Goal: Task Accomplishment & Management: Manage account settings

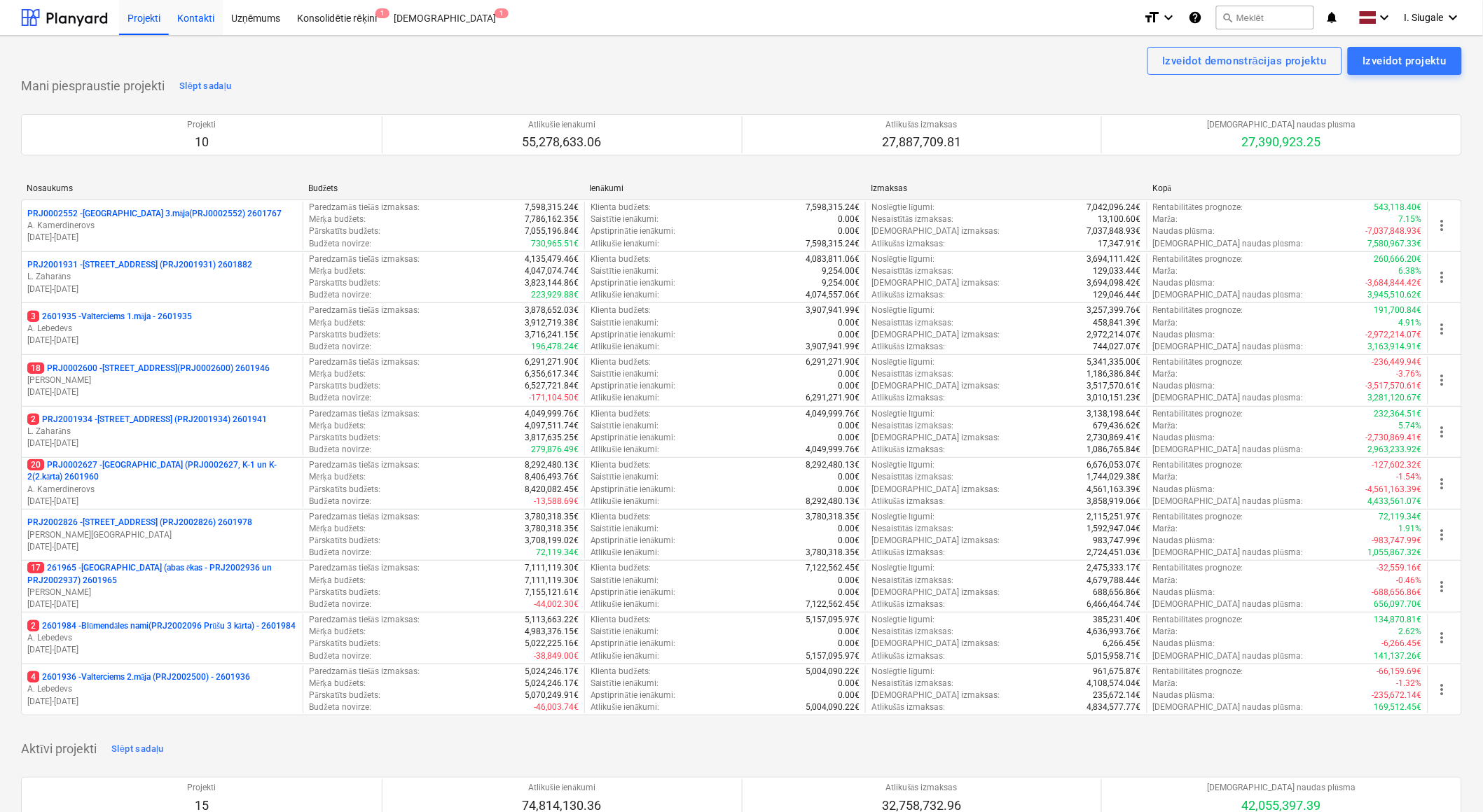
click at [192, 15] on div "Kontakti" at bounding box center [196, 17] width 54 height 36
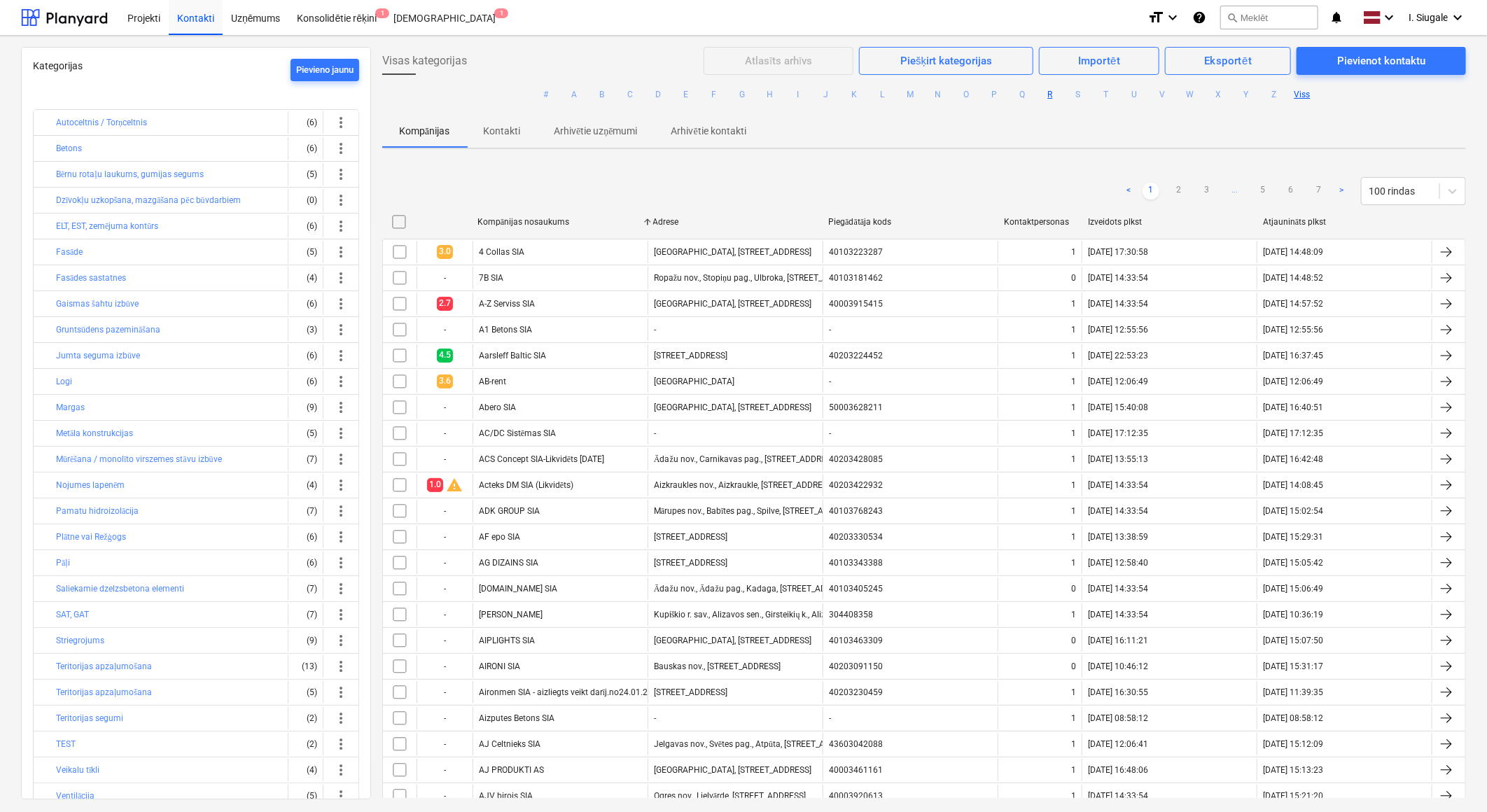
click at [1050, 93] on button "R" at bounding box center [1050, 95] width 17 height 17
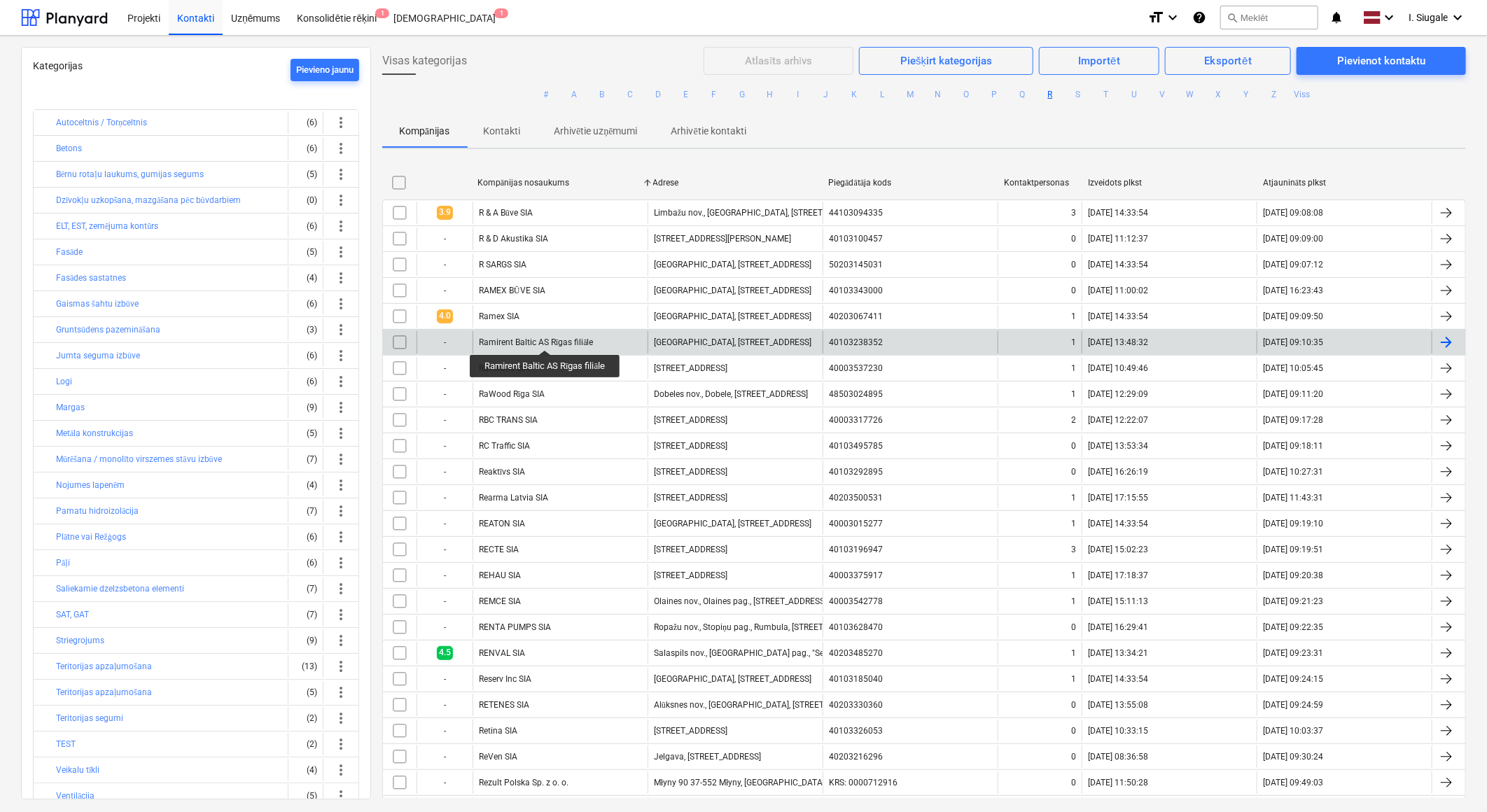
click at [546, 337] on div "Ramirent Baltic AS Rīgas filiāle" at bounding box center [536, 342] width 115 height 10
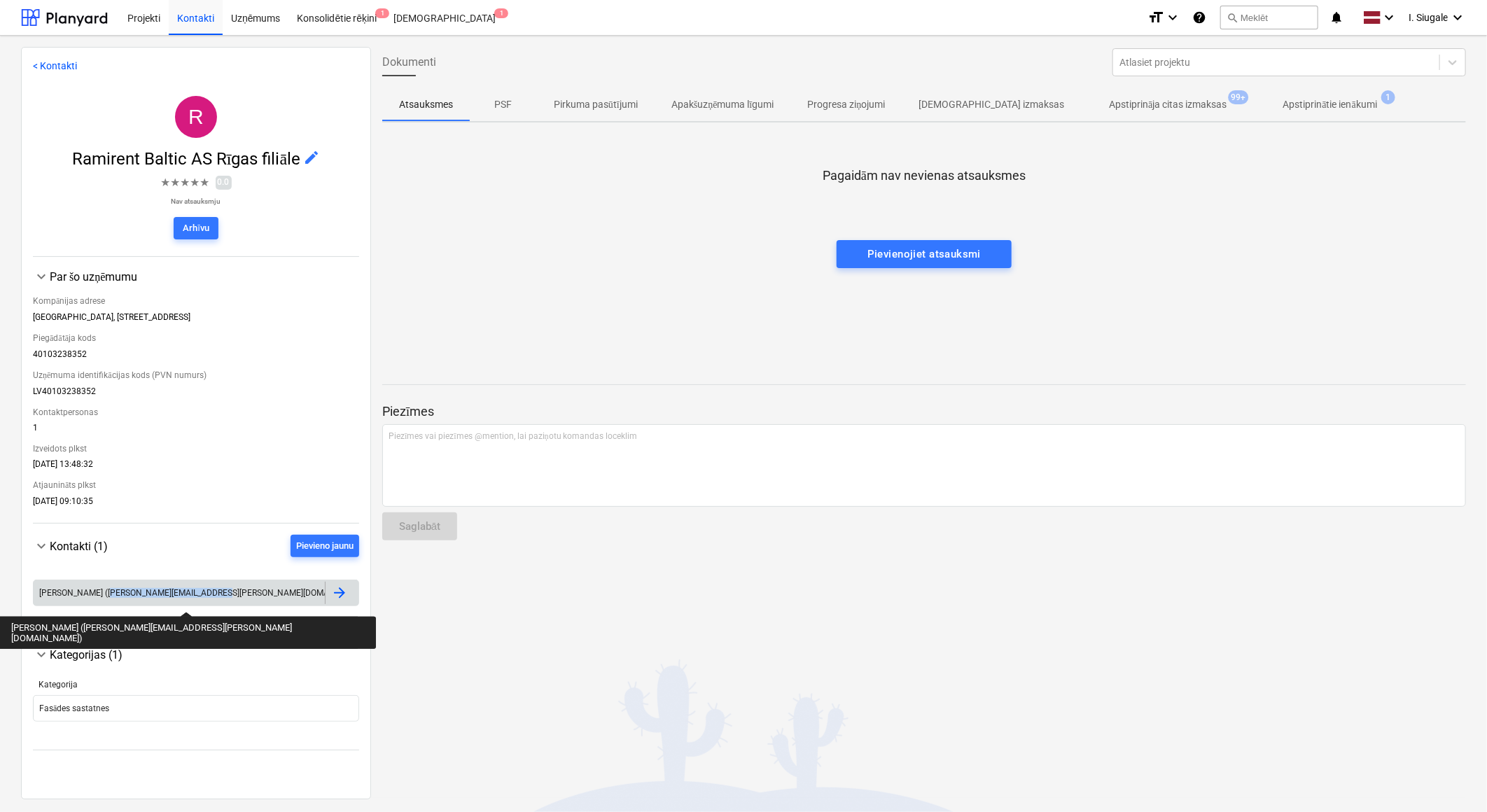
drag, startPoint x: 186, startPoint y: 597, endPoint x: 94, endPoint y: 599, distance: 92.0
click at [94, 598] on div "Janis Ūzuliņš (janis.uzulins@ramirent.lv)" at bounding box center [204, 592] width 330 height 10
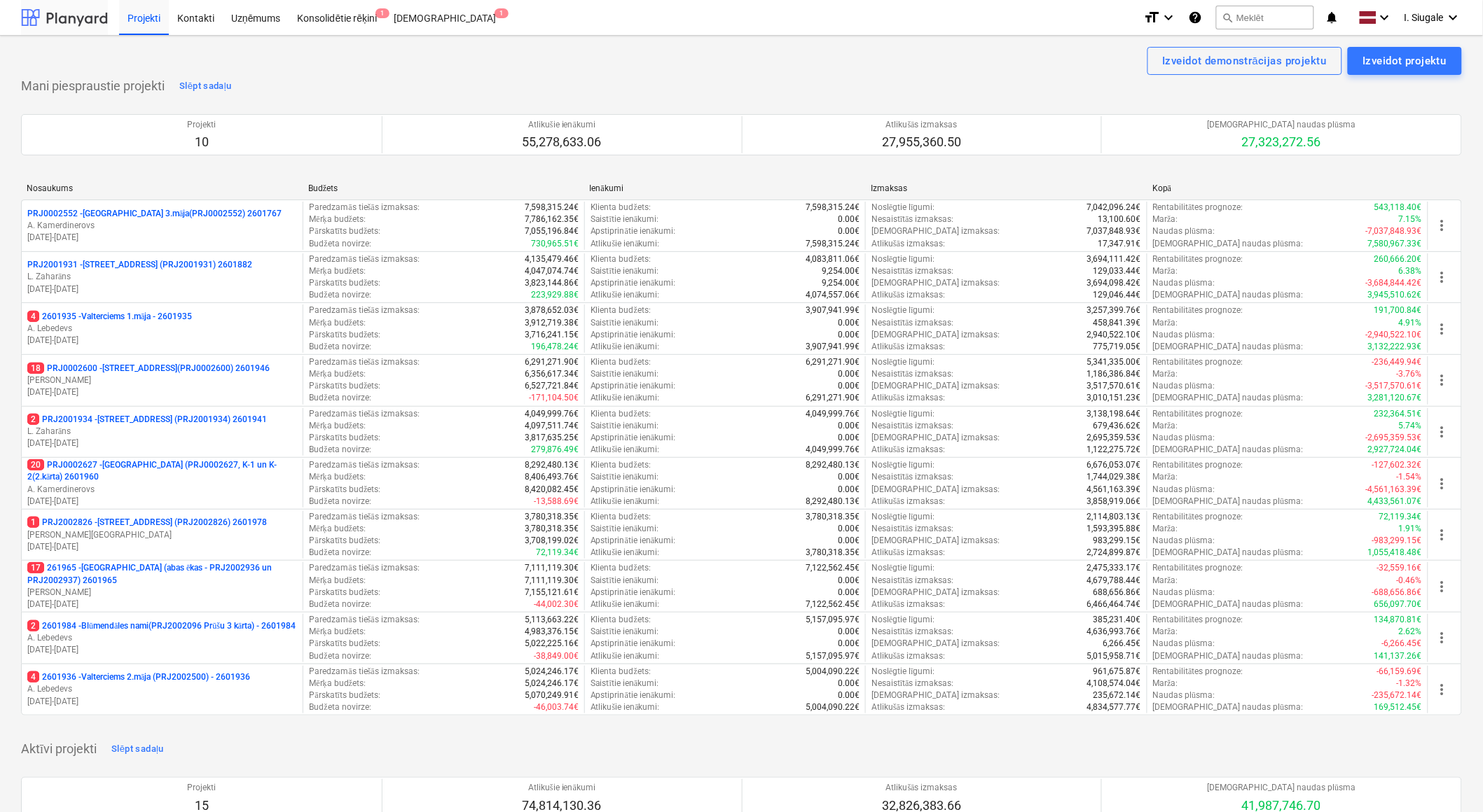
click at [90, 17] on div at bounding box center [65, 18] width 87 height 35
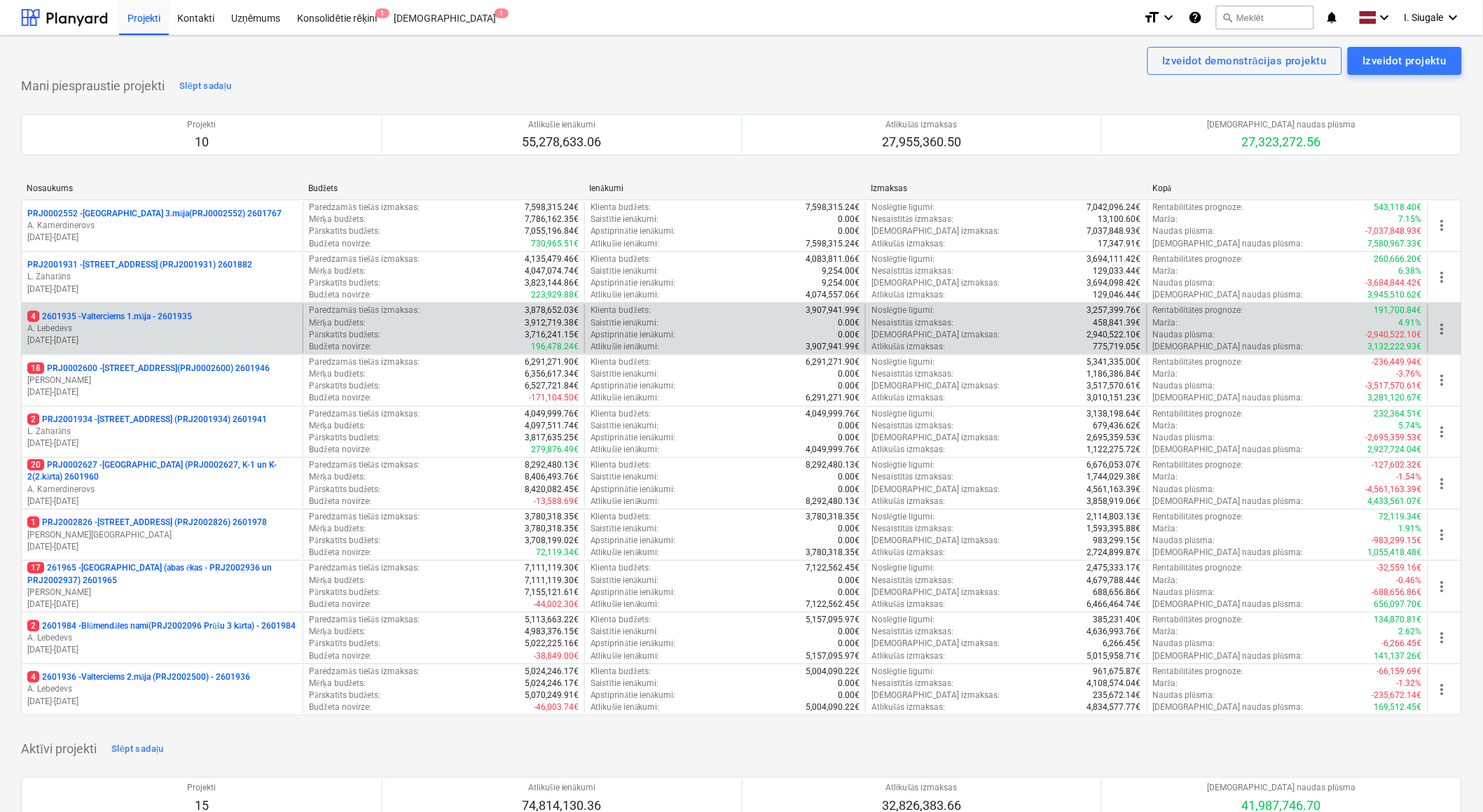
click at [164, 312] on p "4 2601935 - Valterciems 1.māja - 2601935" at bounding box center [109, 316] width 164 height 12
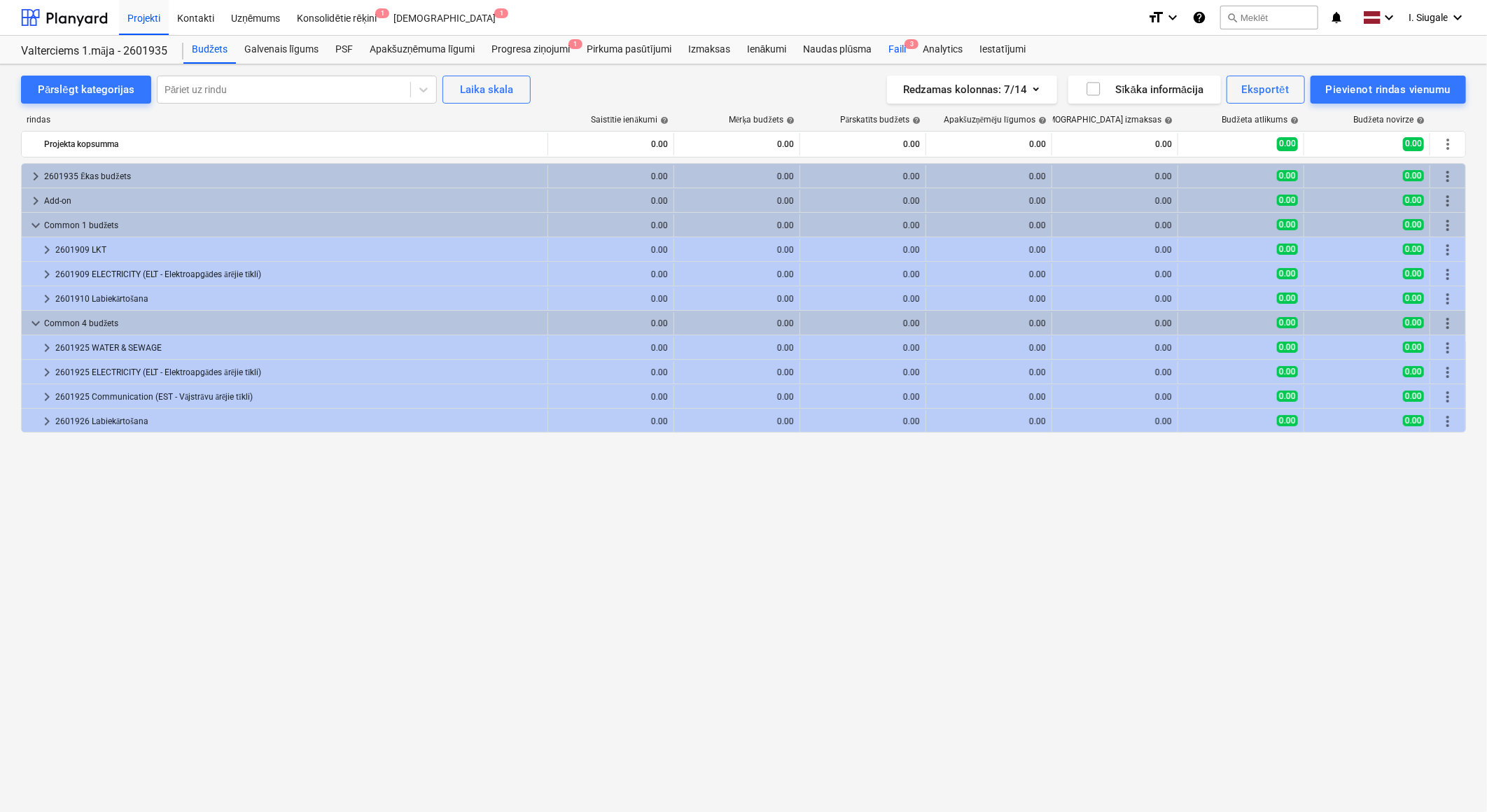
click at [898, 49] on div "Faili 3" at bounding box center [896, 50] width 34 height 28
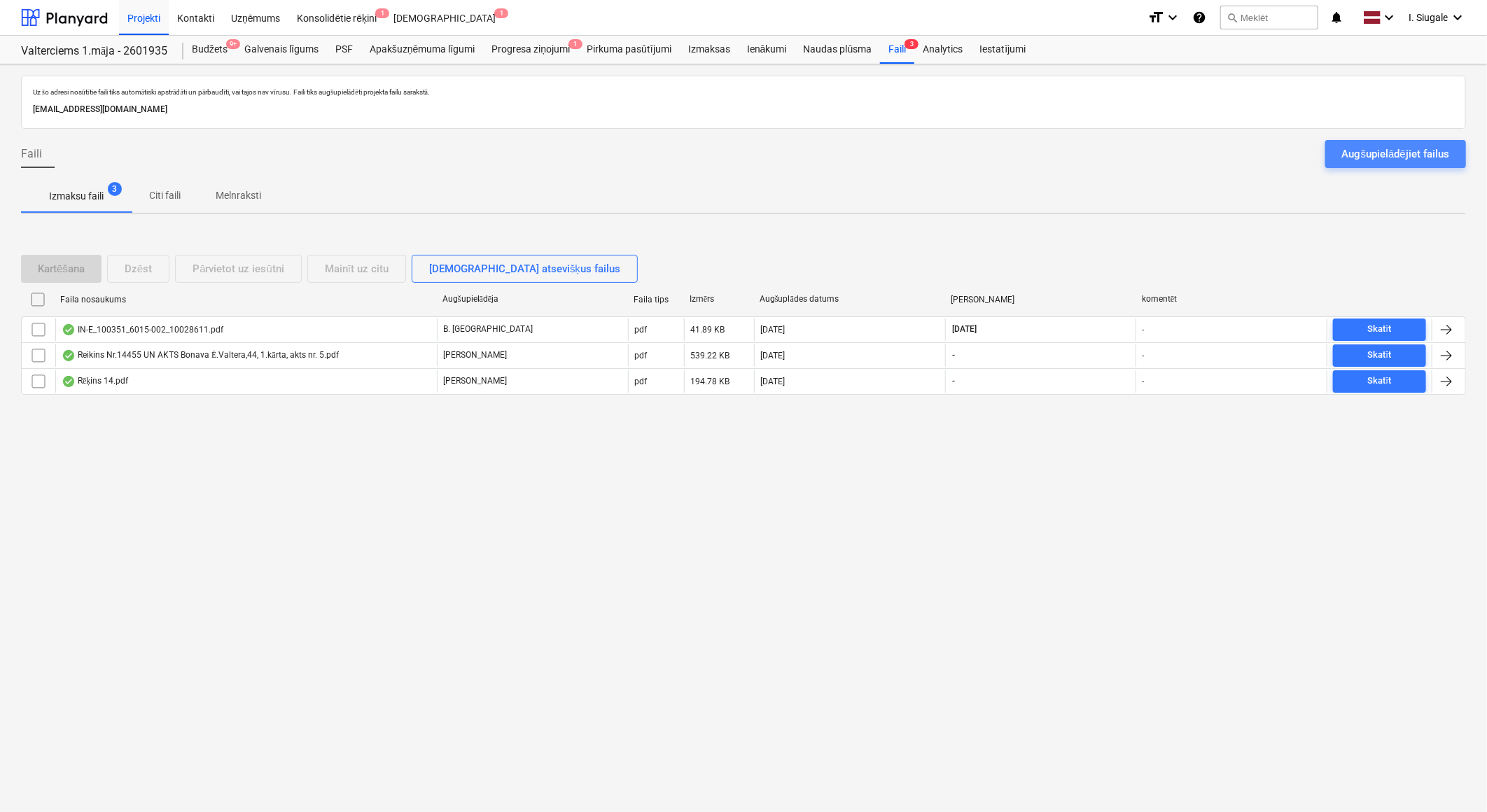
click at [1384, 150] on div "Augšupielādējiet failus" at bounding box center [1396, 154] width 108 height 19
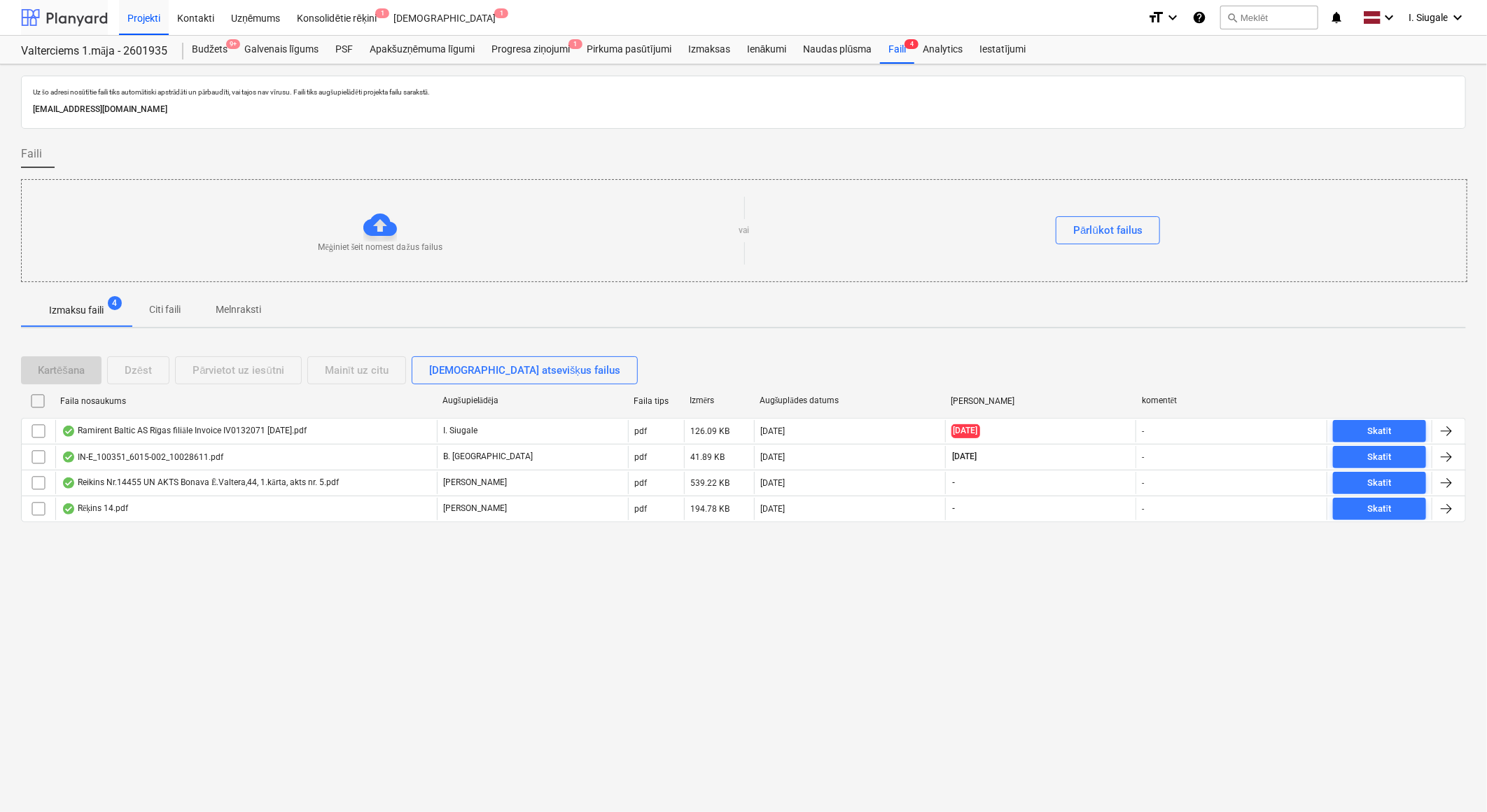
click at [78, 13] on div at bounding box center [65, 18] width 87 height 35
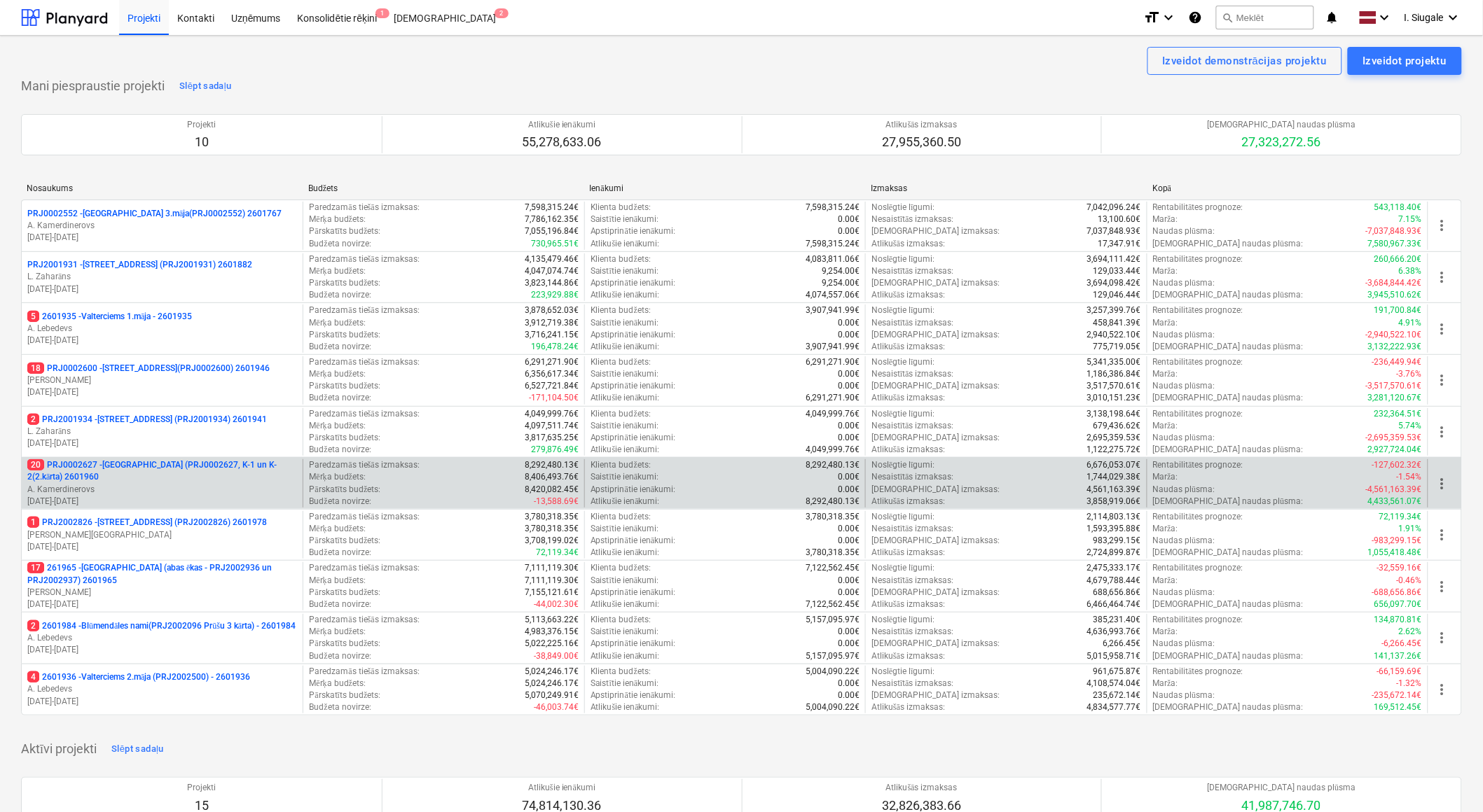
click at [150, 476] on p "20 PRJ0002627 - [GEOGRAPHIC_DATA] (PRJ0002627, K-1 un K-2(2.kārta) 2601960" at bounding box center [161, 471] width 270 height 24
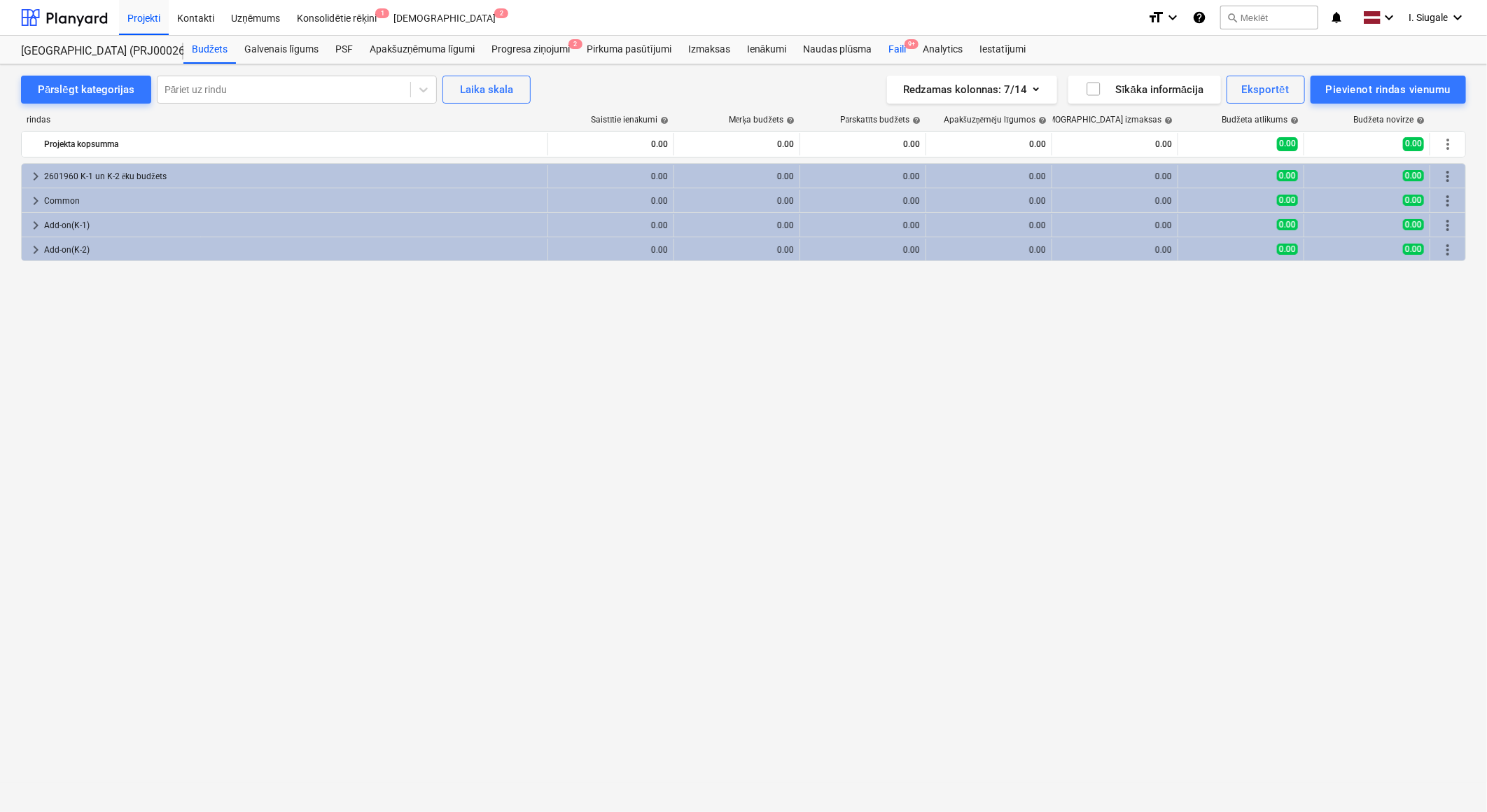
click at [902, 47] on div "Faili 9+" at bounding box center [896, 50] width 34 height 28
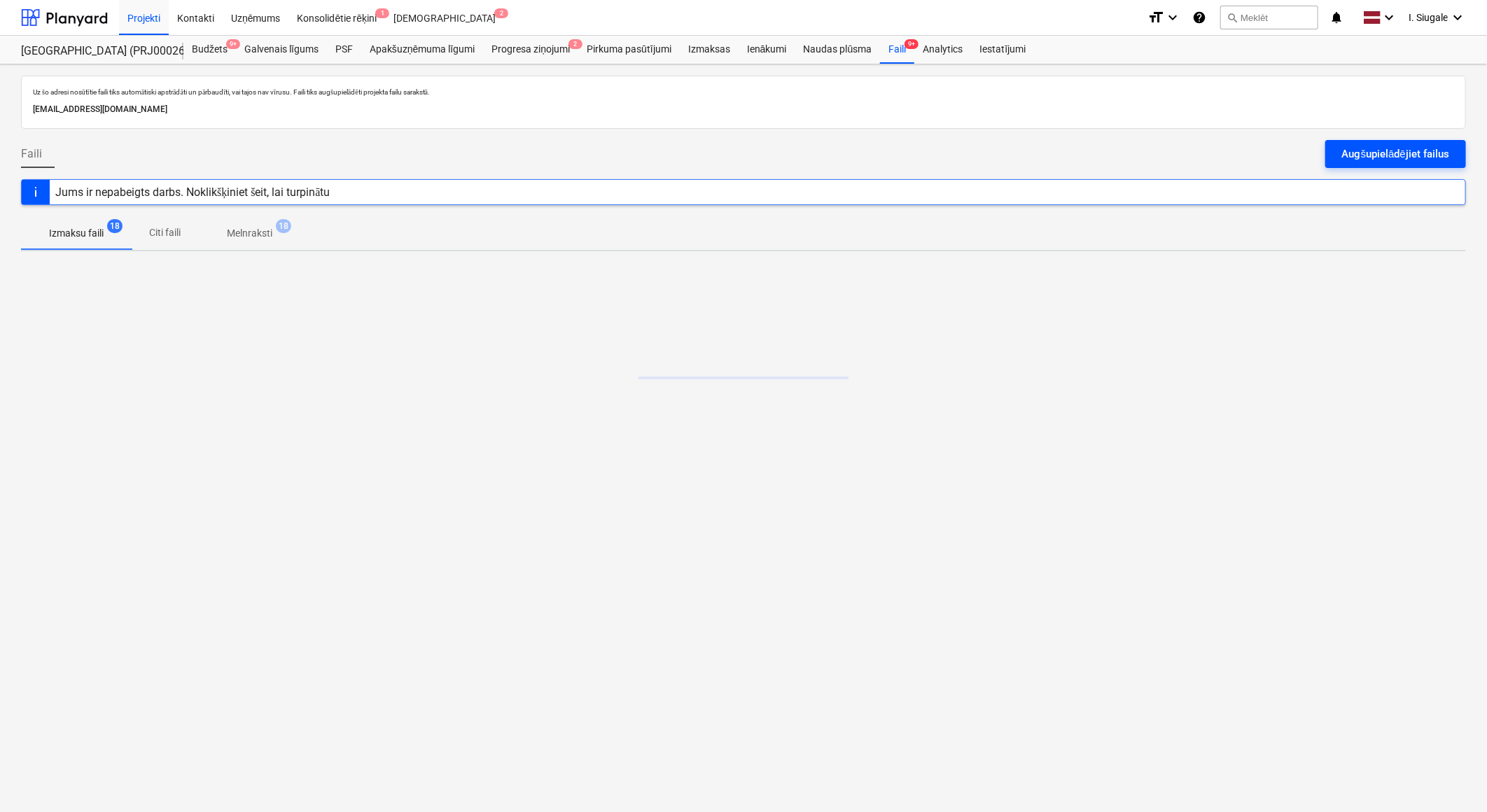
click at [1380, 156] on div "Augšupielādējiet failus" at bounding box center [1396, 154] width 108 height 19
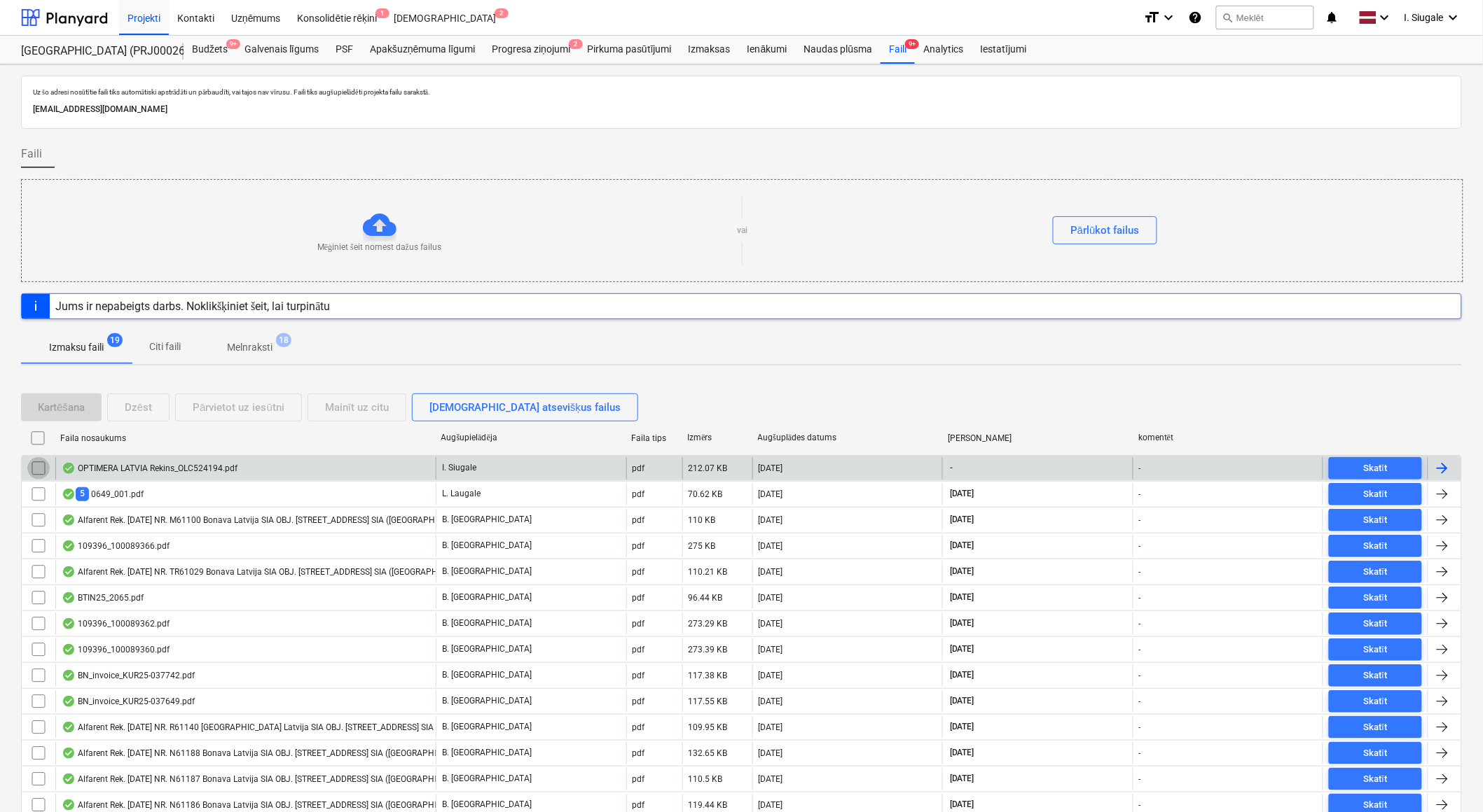
click at [39, 470] on input "checkbox" at bounding box center [38, 468] width 22 height 22
click at [145, 404] on div "Dzēst" at bounding box center [137, 408] width 27 height 19
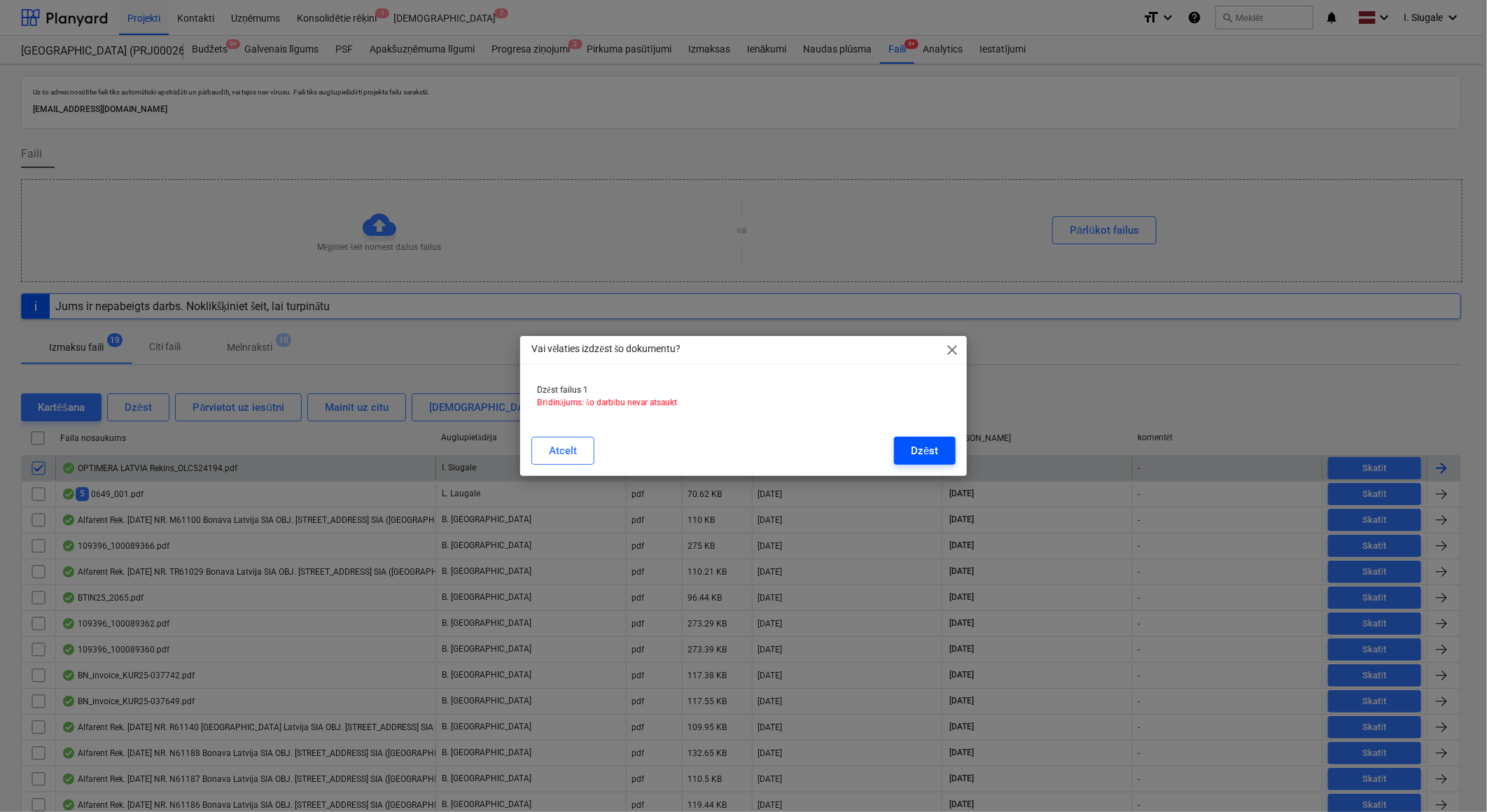
click at [914, 447] on div "Dzēst" at bounding box center [923, 450] width 27 height 19
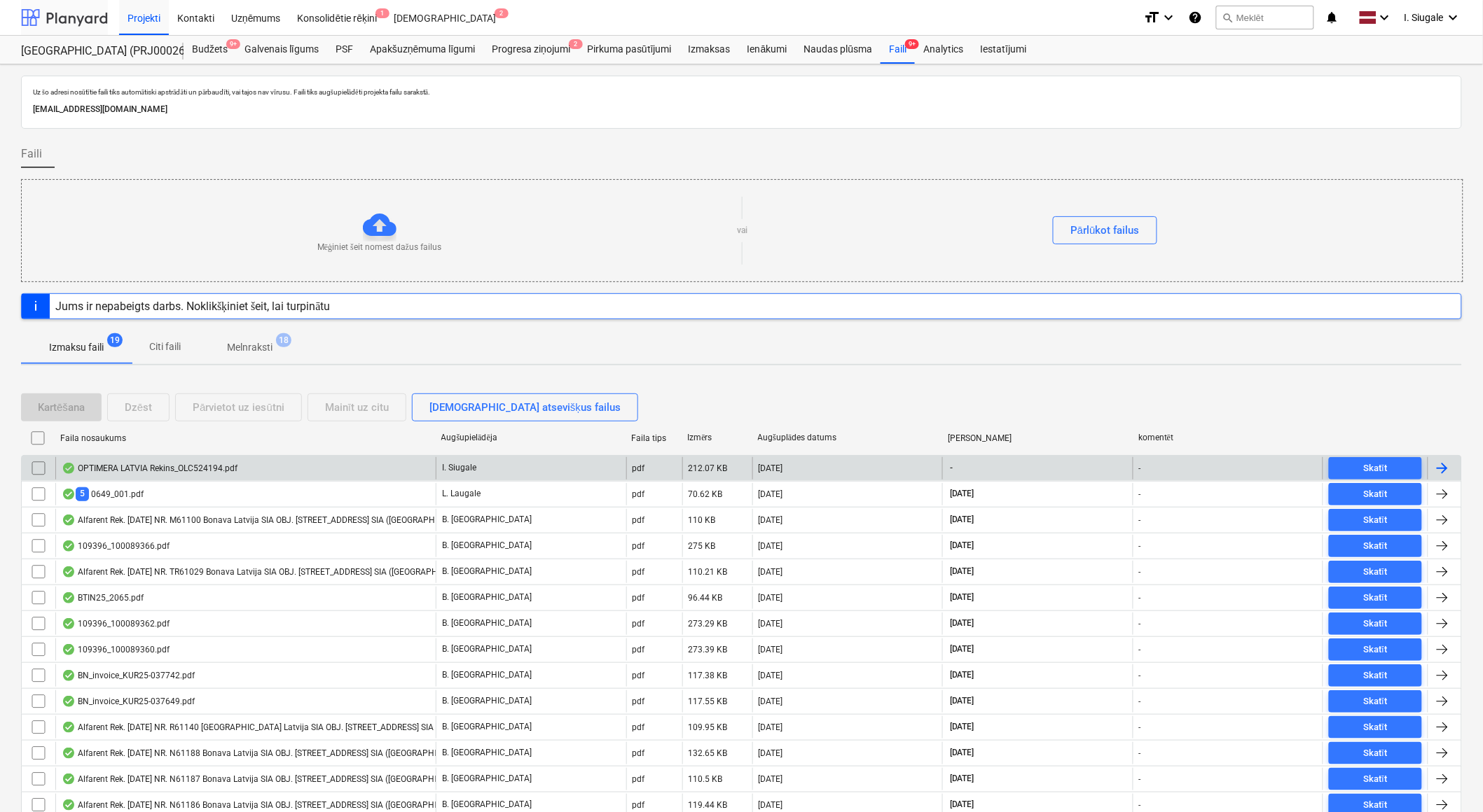
click at [88, 15] on div at bounding box center [65, 18] width 87 height 35
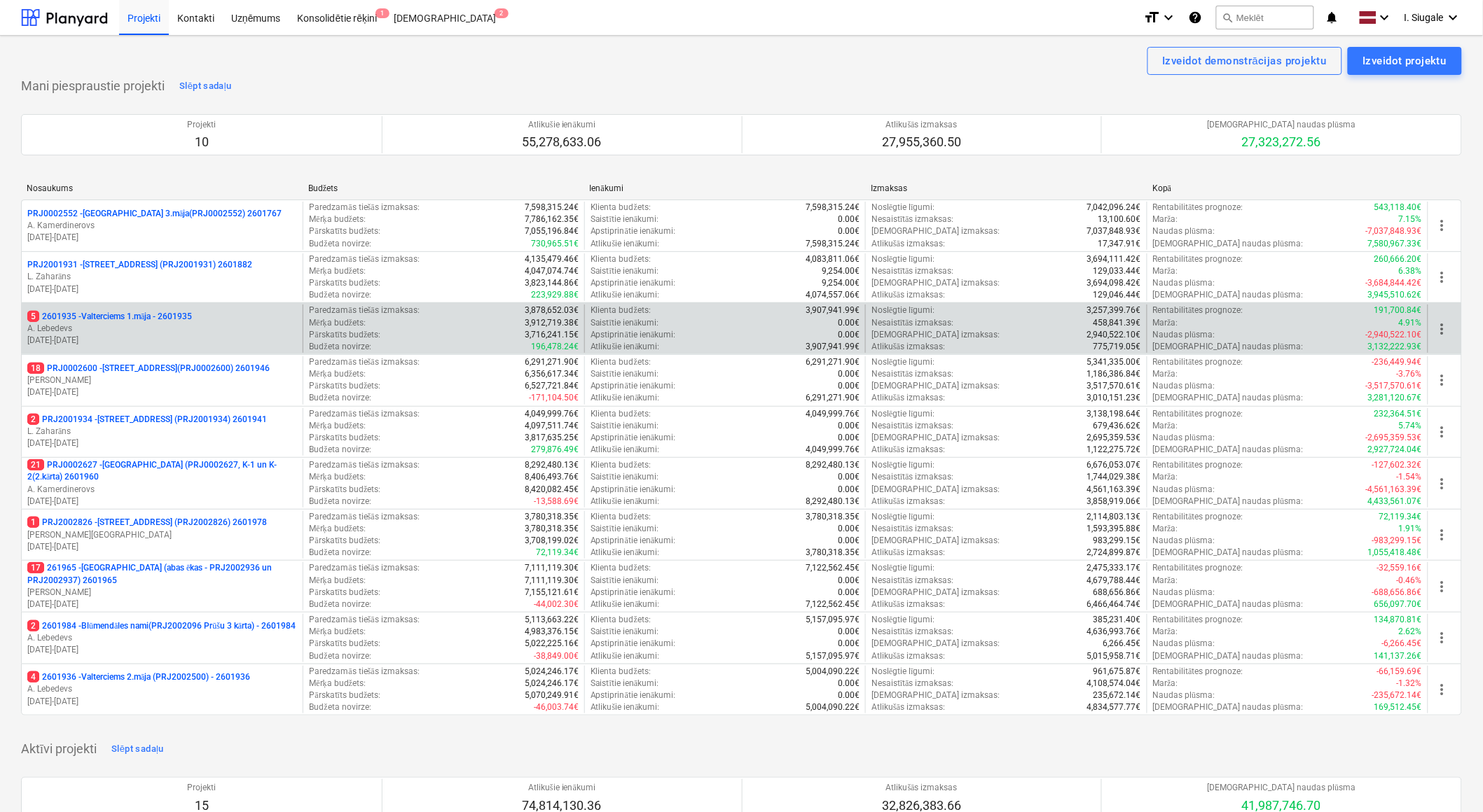
click at [138, 324] on p "A. Lebedevs" at bounding box center [161, 328] width 270 height 12
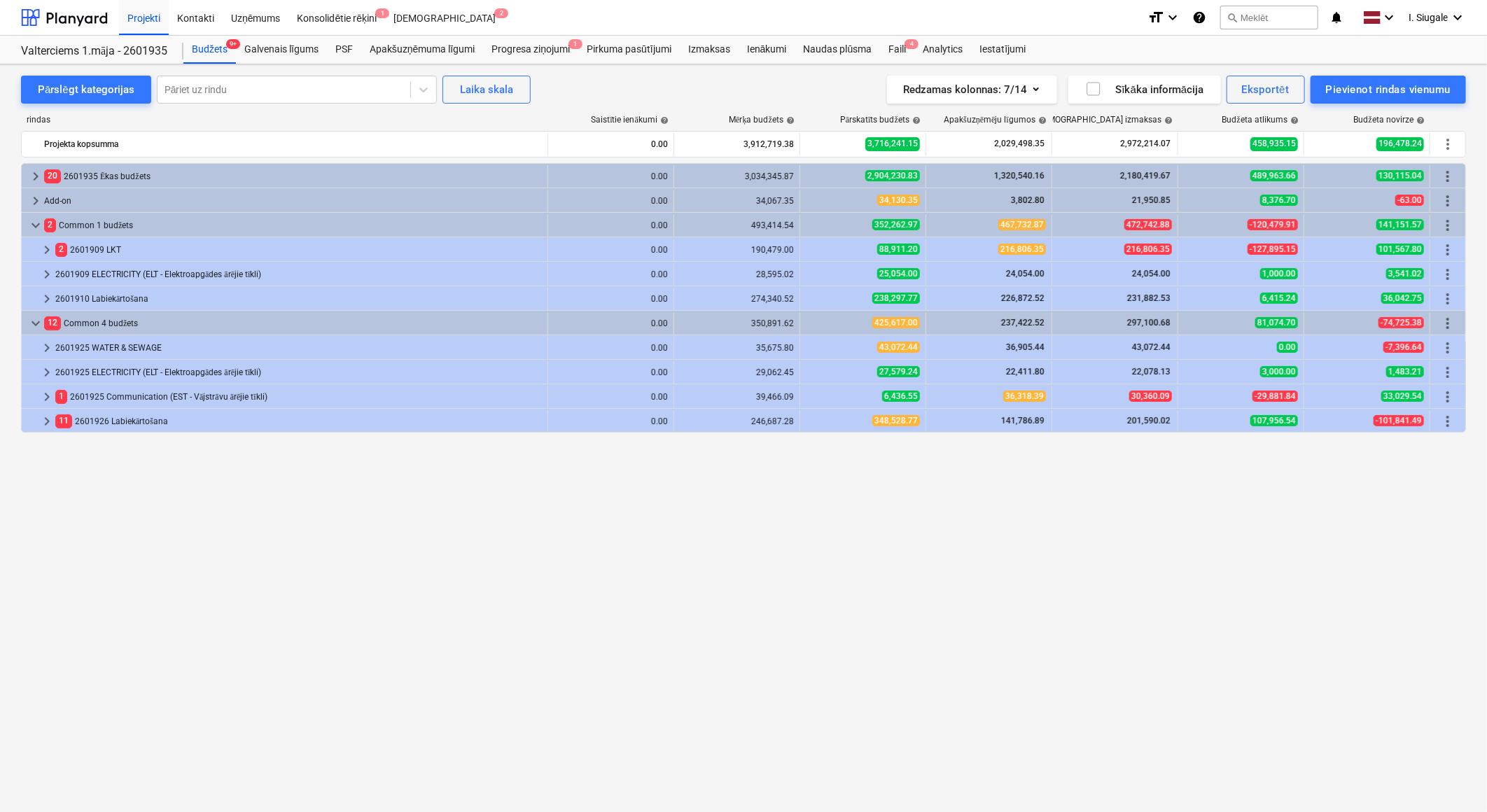
click at [898, 46] on div "Faili 4" at bounding box center [896, 50] width 34 height 28
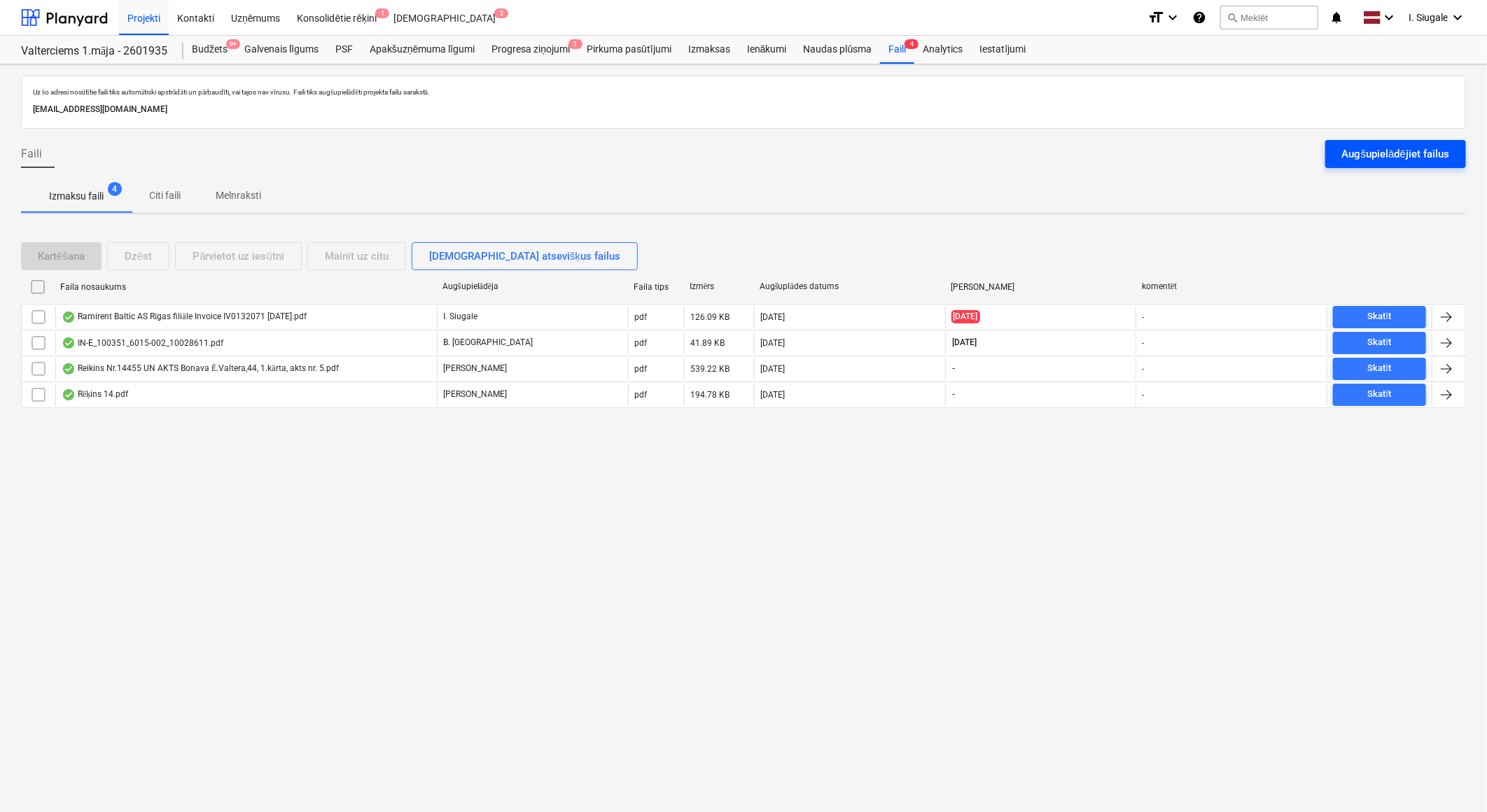
click at [1373, 146] on div "Augšupielādējiet failus" at bounding box center [1396, 154] width 108 height 19
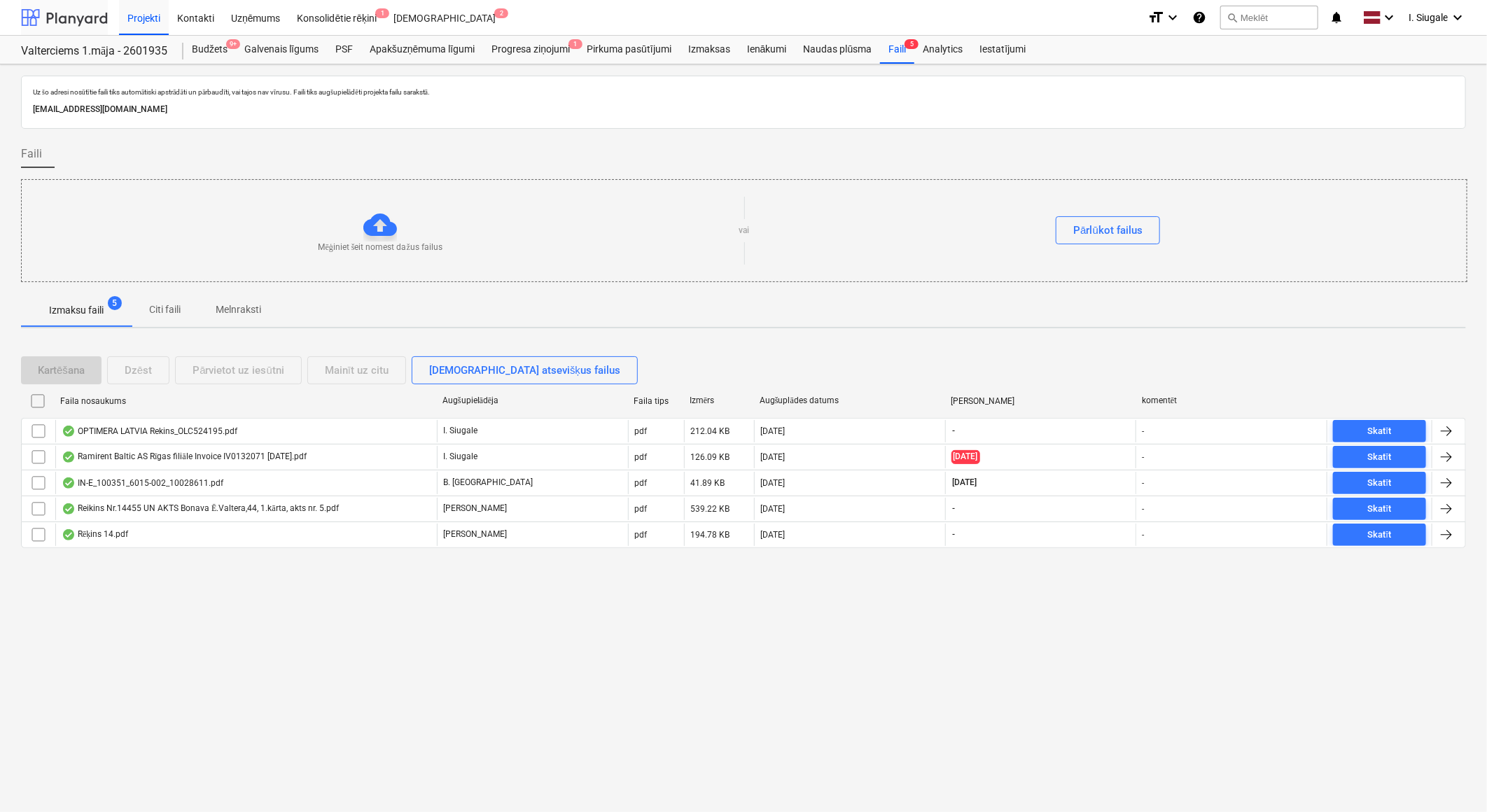
click at [68, 17] on div at bounding box center [65, 18] width 87 height 35
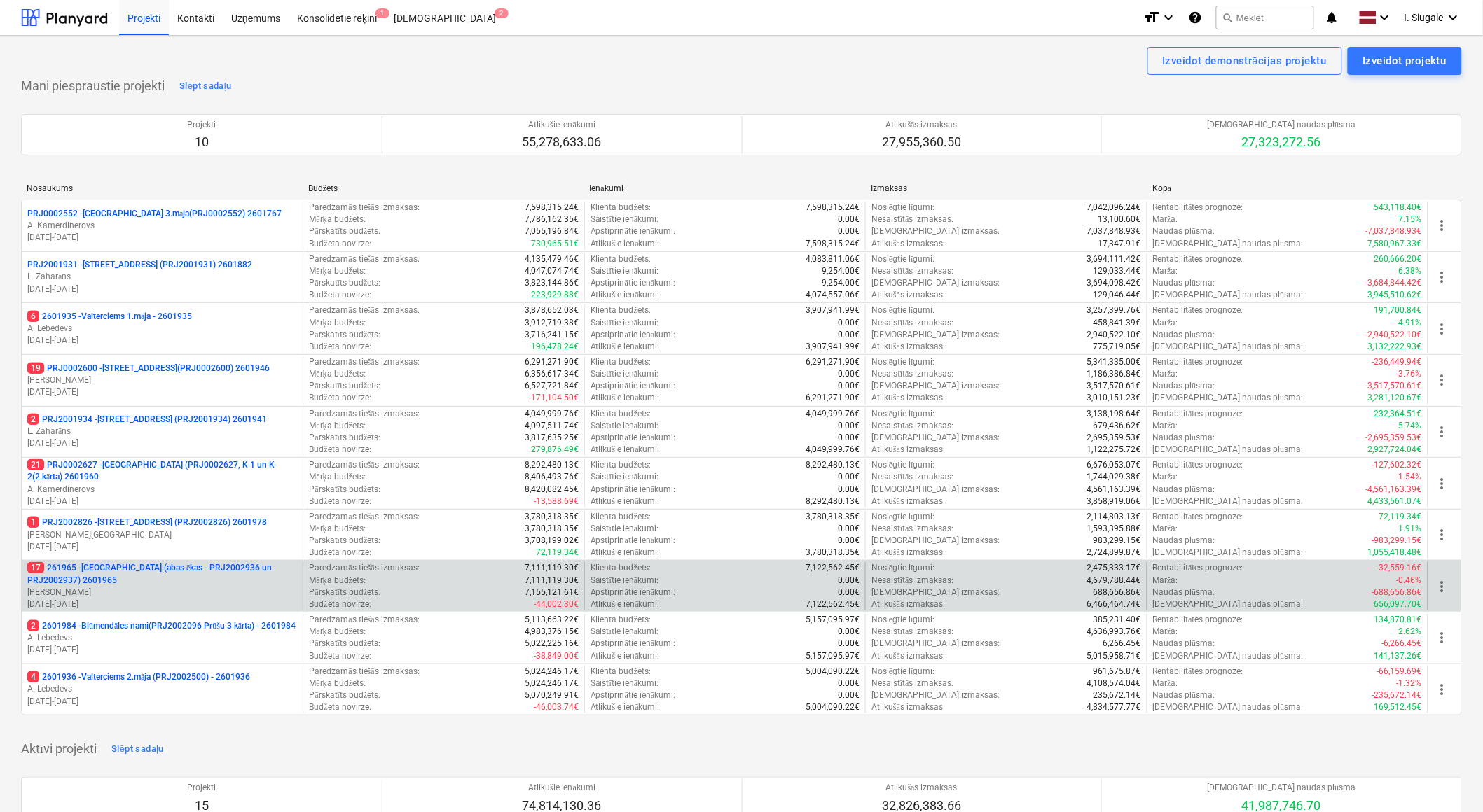
click at [133, 577] on p "17 261965 - [GEOGRAPHIC_DATA] (abas ēkas - PRJ2002936 un PRJ2002937) 2601965" at bounding box center [161, 574] width 270 height 24
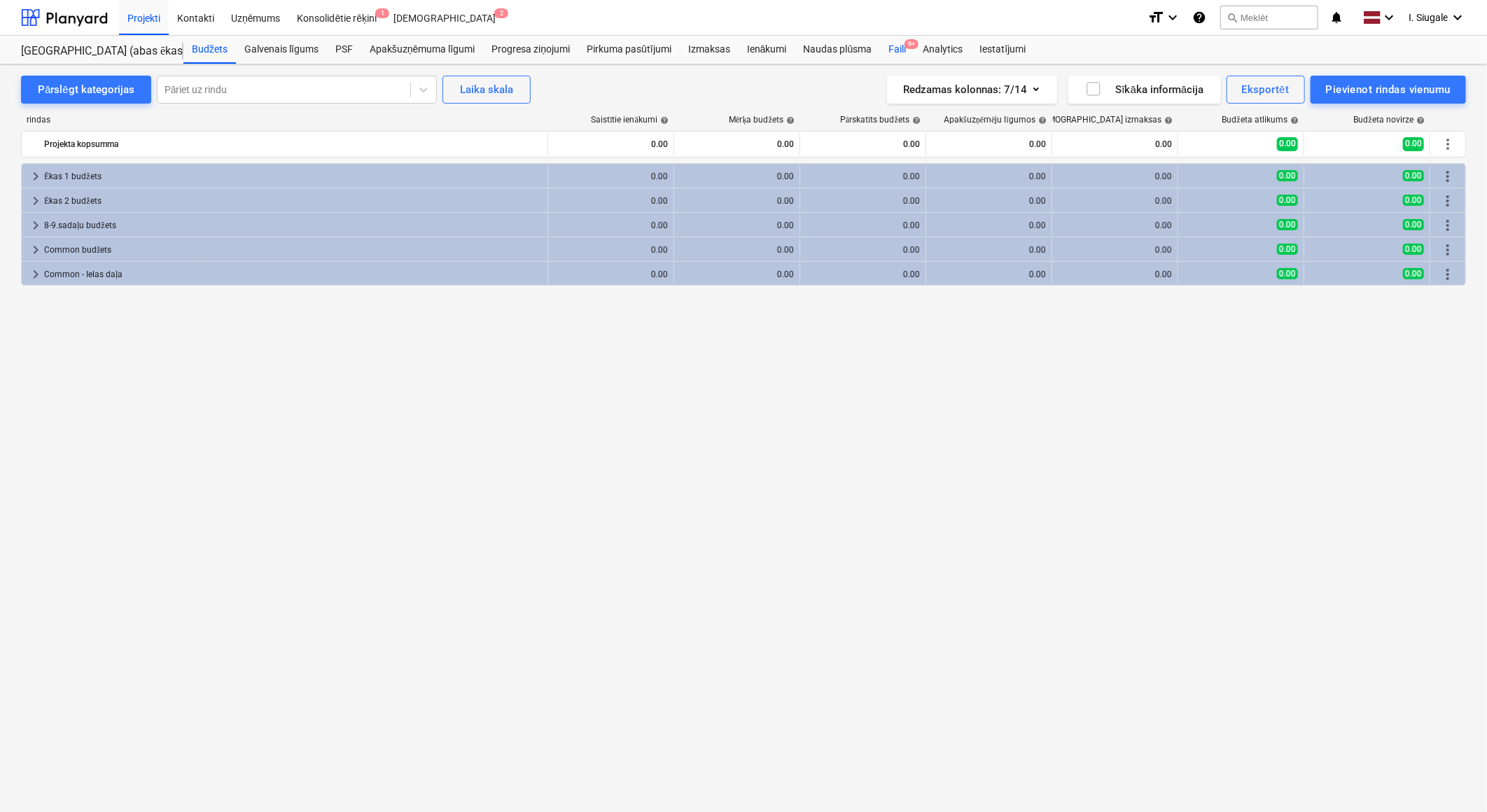
drag, startPoint x: 899, startPoint y: 45, endPoint x: 906, endPoint y: 50, distance: 8.6
click at [899, 45] on div "Faili 9+" at bounding box center [896, 50] width 34 height 28
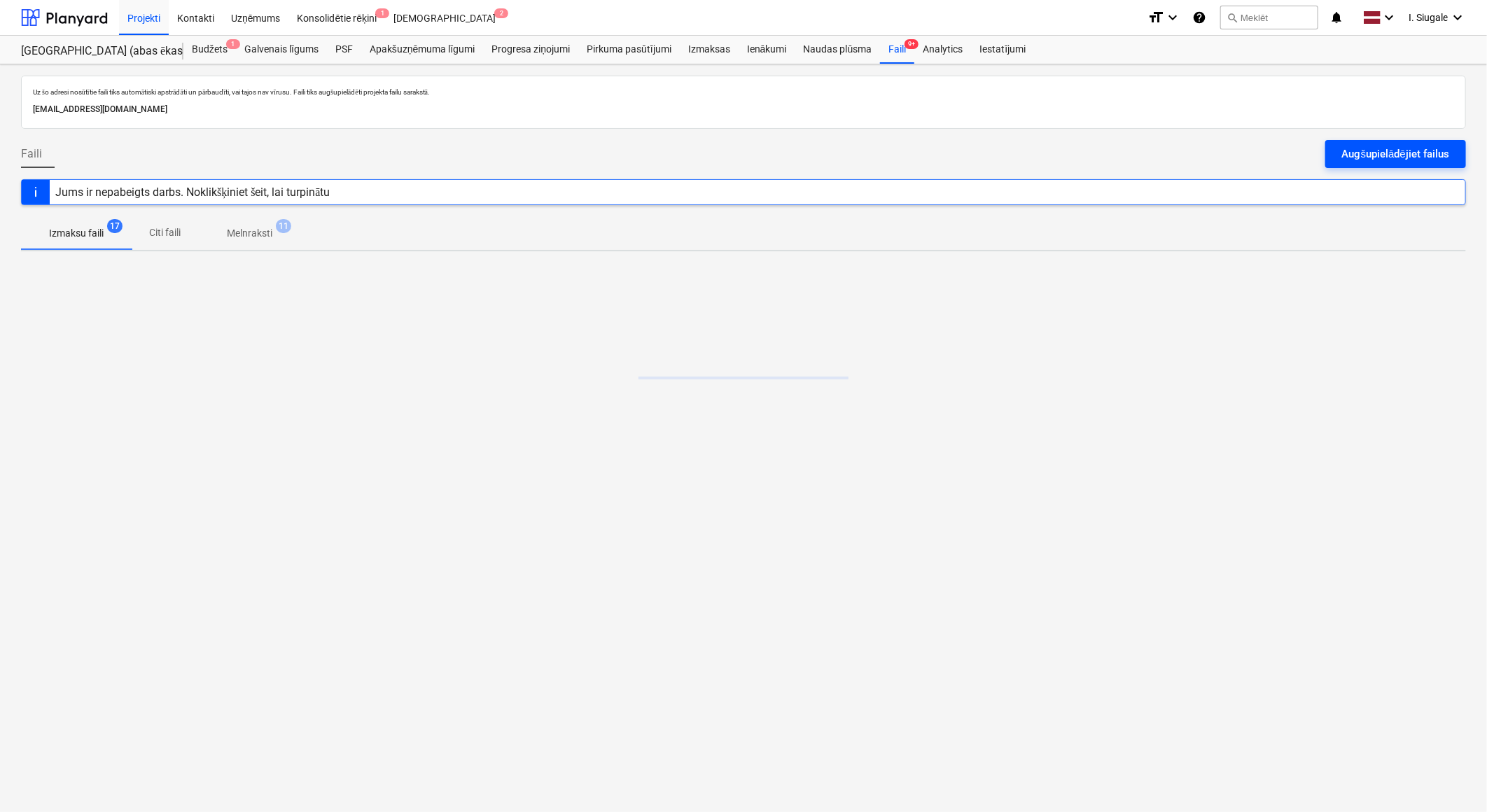
click at [1399, 151] on div "Augšupielādējiet failus" at bounding box center [1396, 154] width 108 height 19
